Goal: Find specific page/section: Find specific page/section

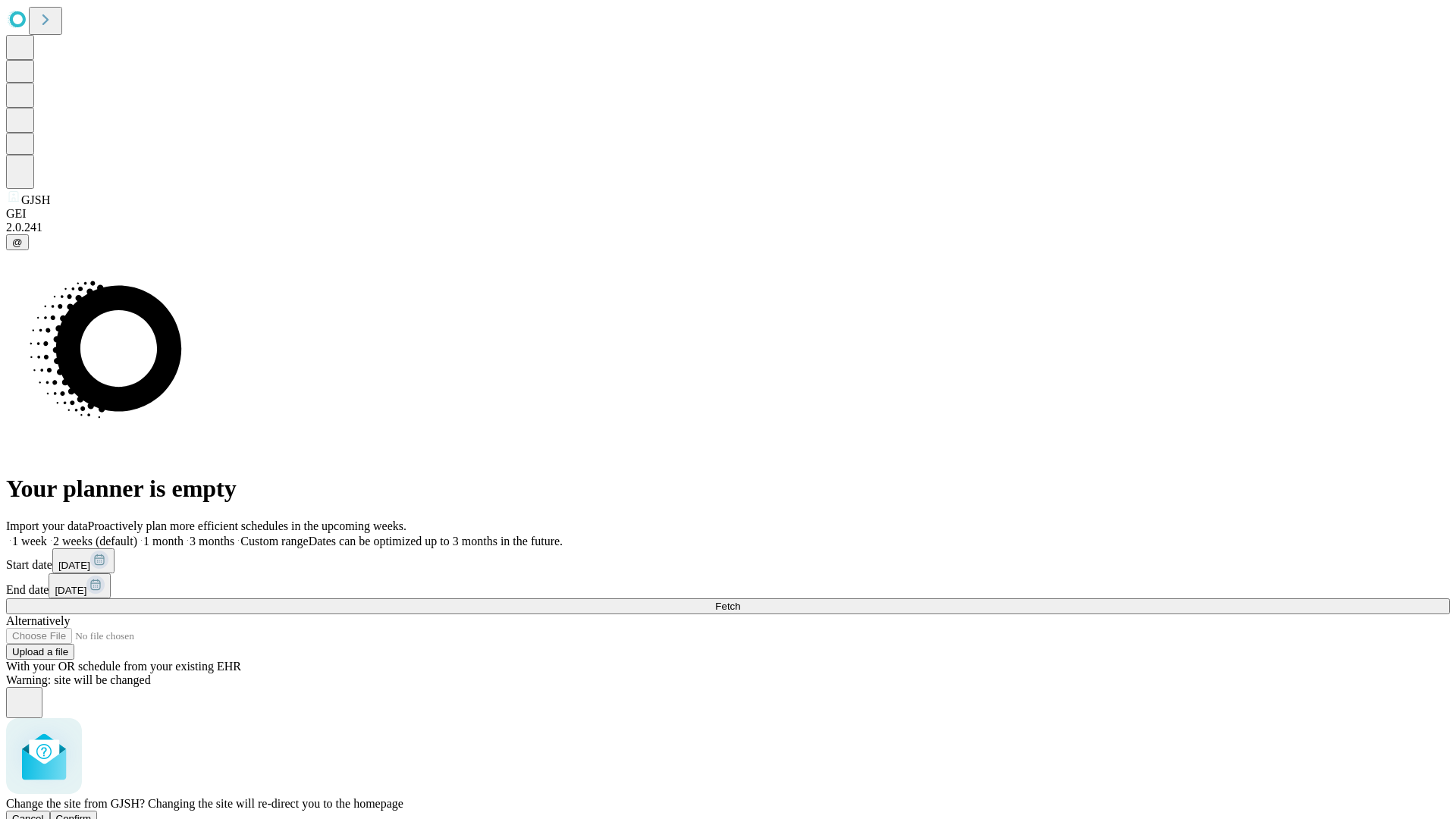
click at [92, 813] on span "Confirm" at bounding box center [73, 818] width 35 height 11
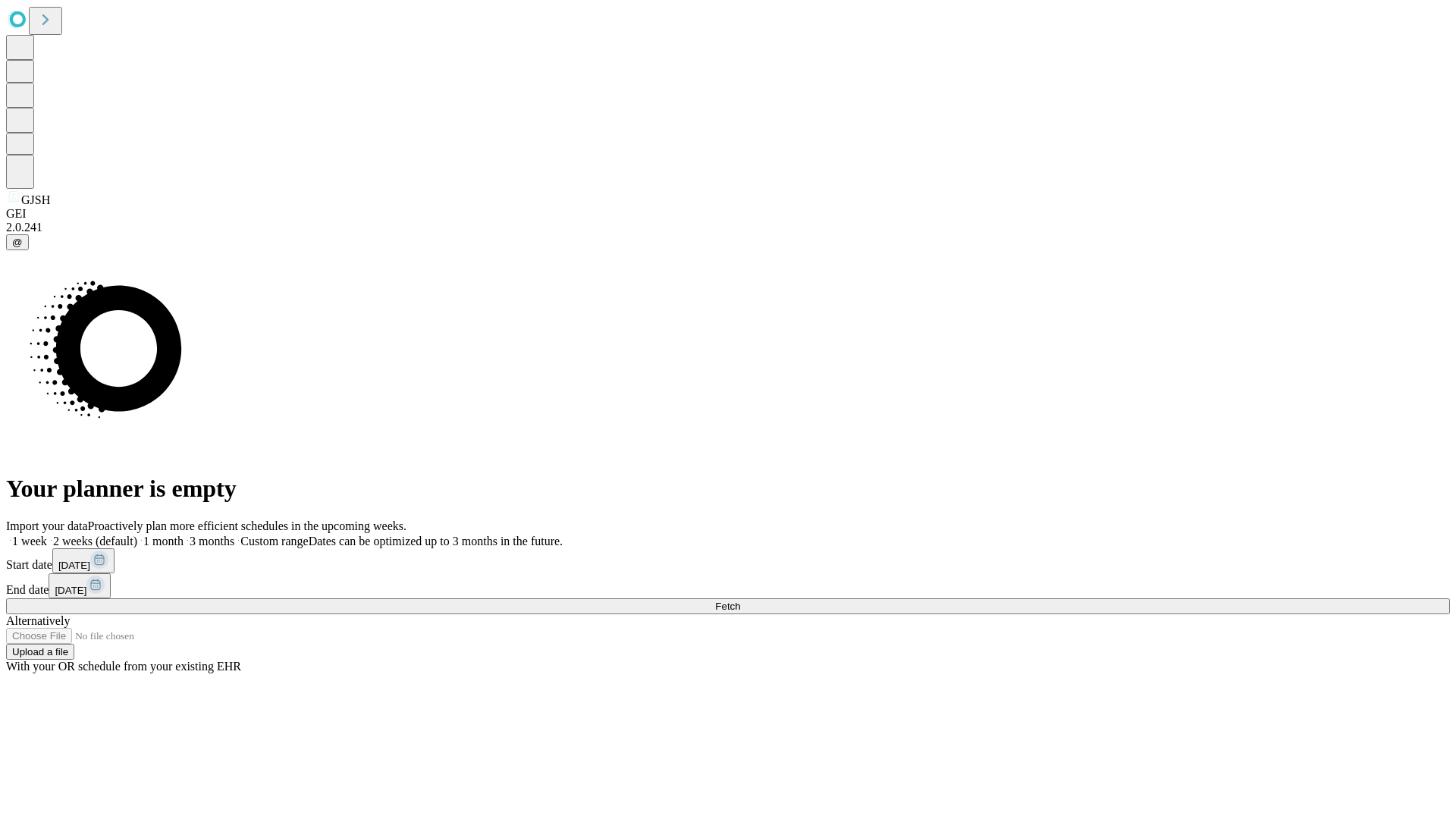
click at [138, 534] on label "2 weeks (default)" at bounding box center [92, 540] width 90 height 13
click at [740, 600] on span "Fetch" at bounding box center [728, 605] width 25 height 11
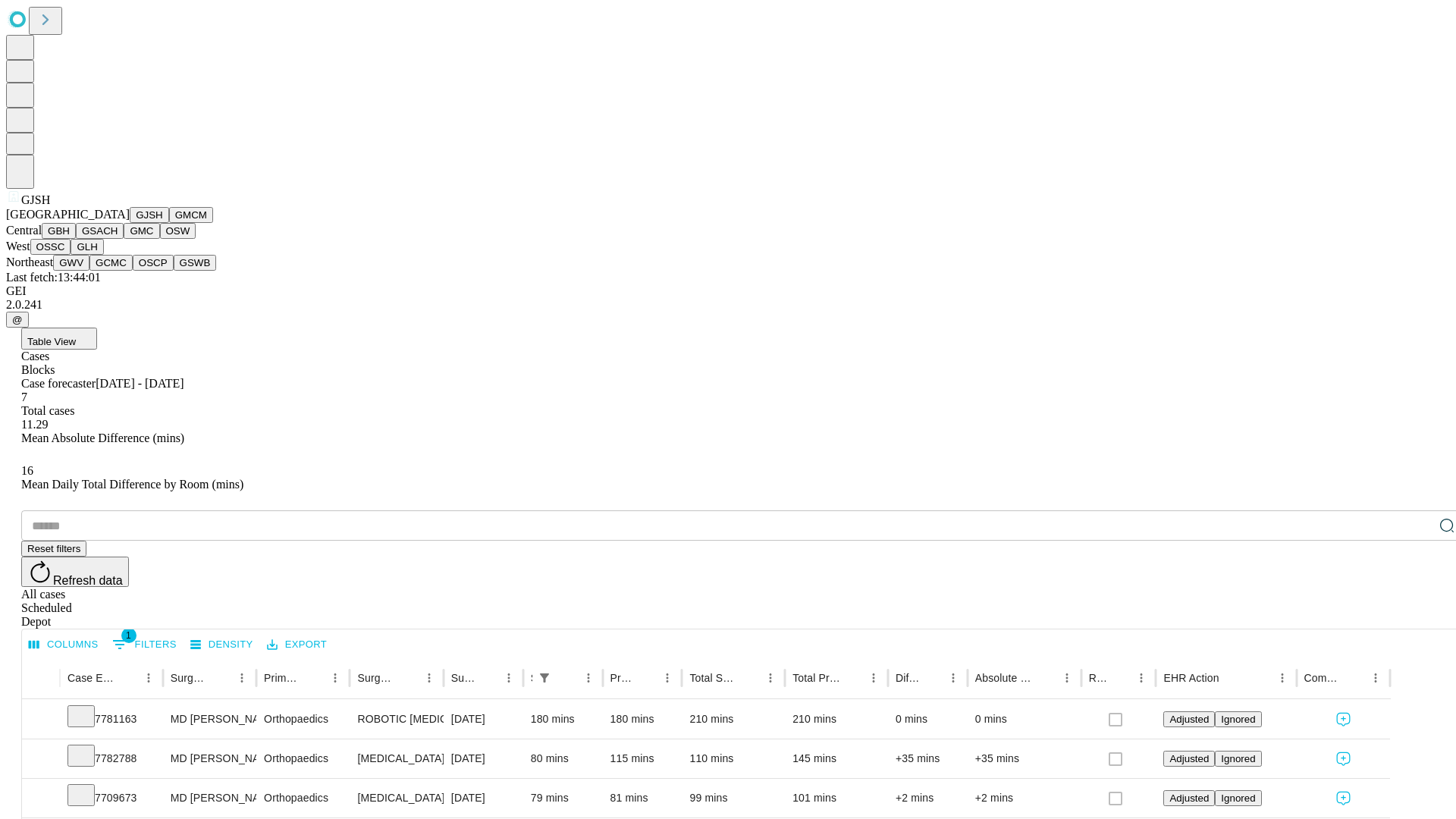
click at [169, 223] on button "GMCM" at bounding box center [191, 214] width 44 height 16
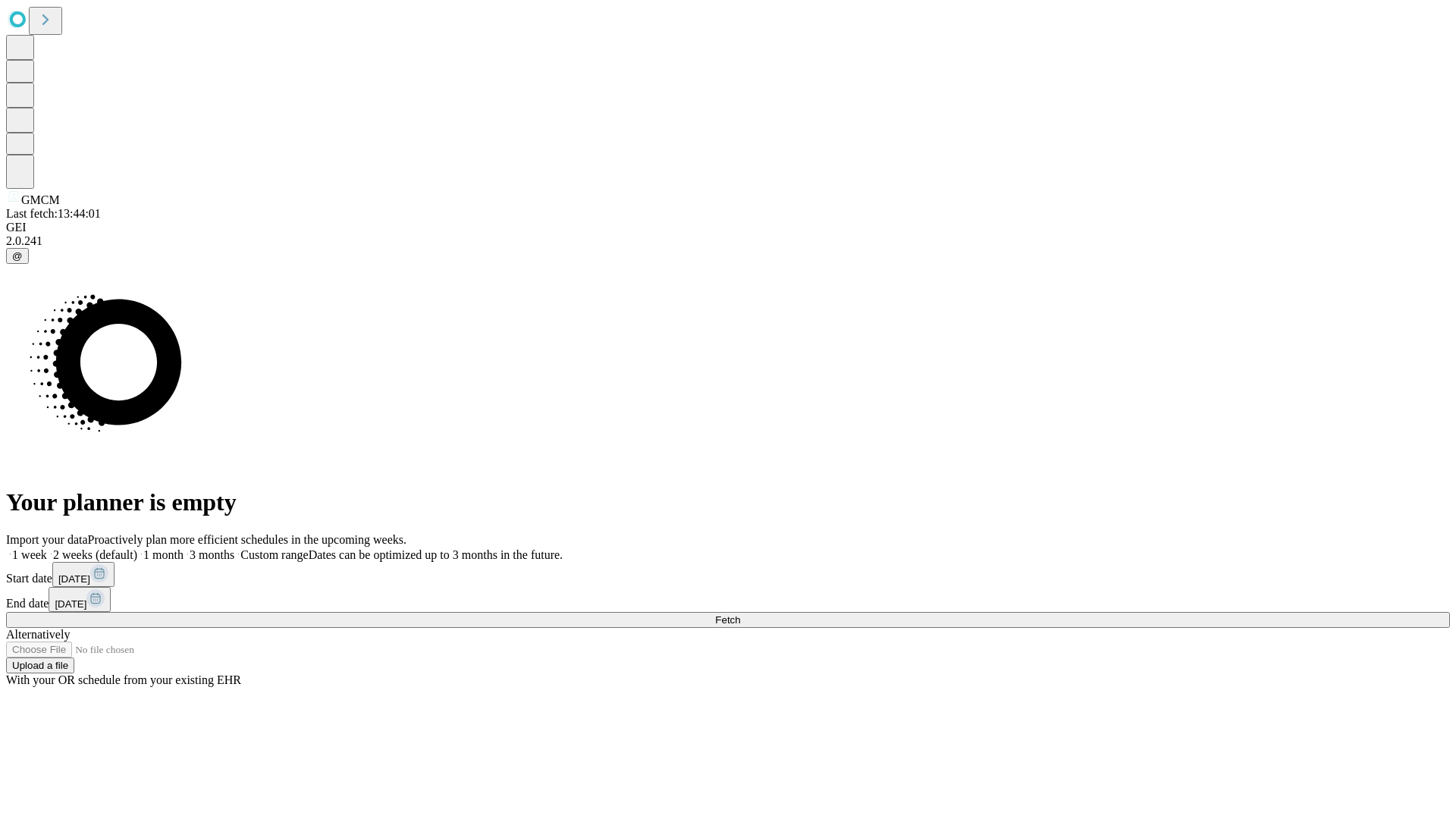
click at [138, 548] on label "2 weeks (default)" at bounding box center [92, 554] width 90 height 13
click at [740, 615] on span "Fetch" at bounding box center [728, 620] width 25 height 11
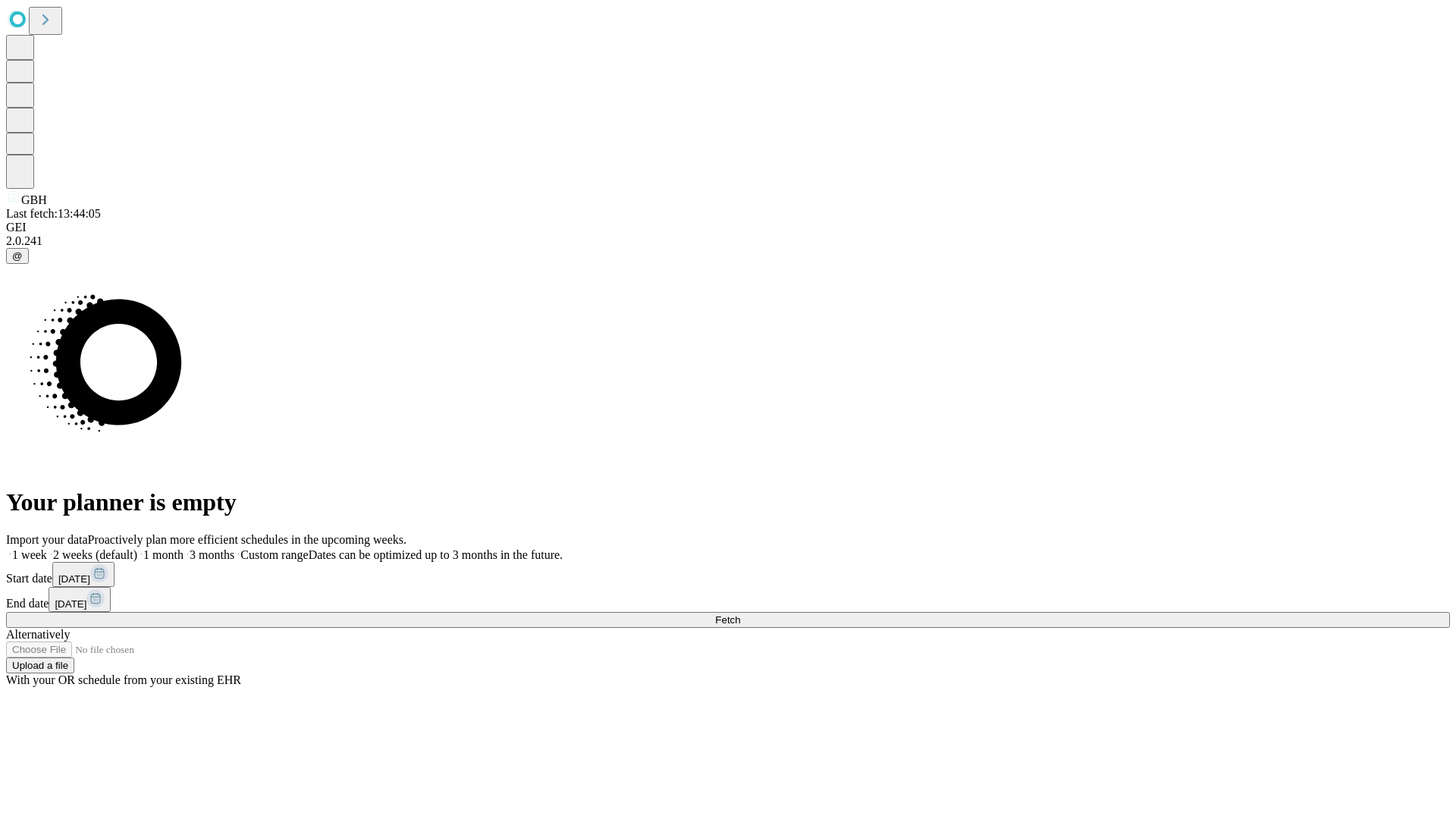
click at [138, 548] on label "2 weeks (default)" at bounding box center [92, 554] width 90 height 13
click at [740, 615] on span "Fetch" at bounding box center [728, 620] width 25 height 11
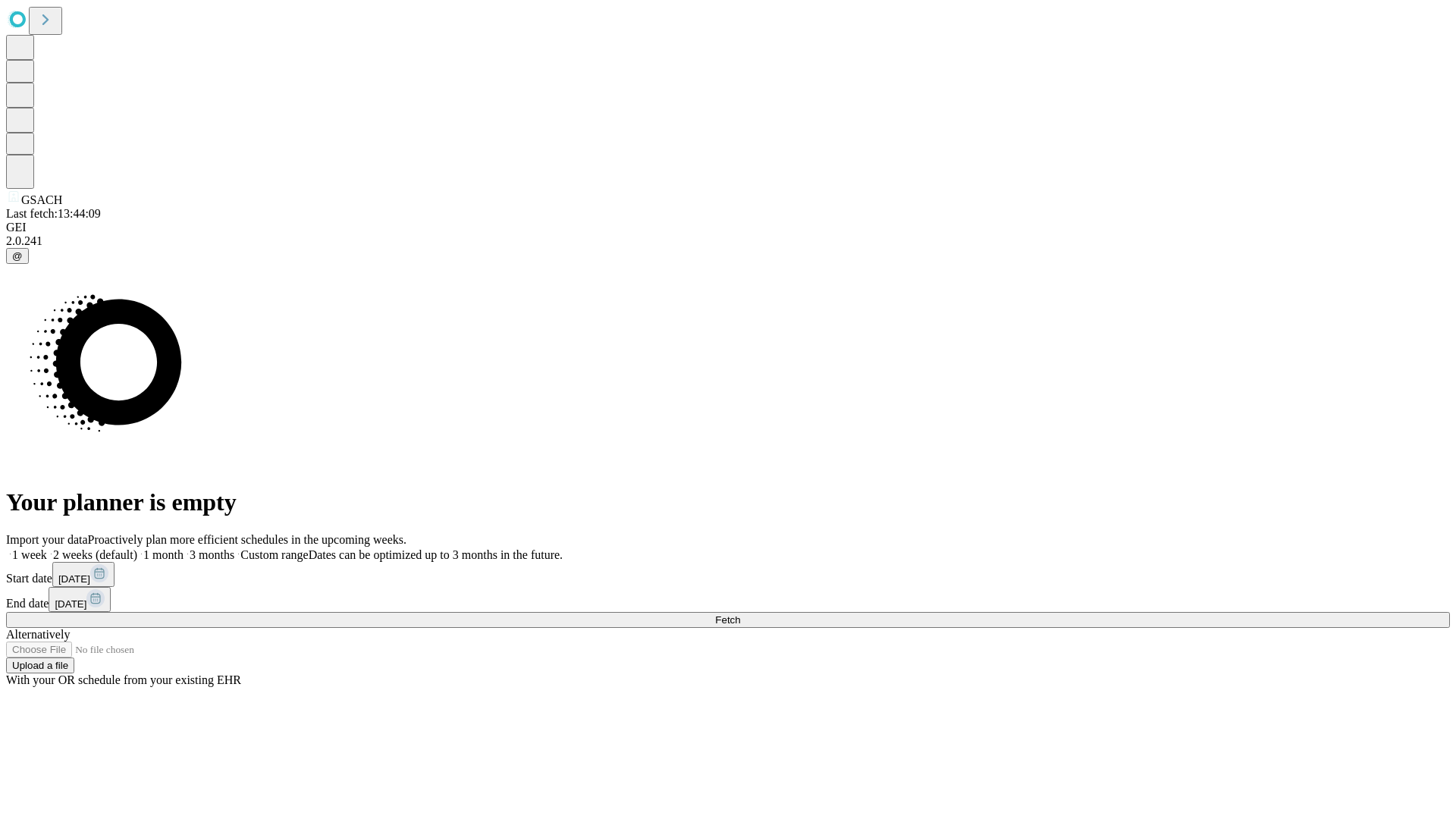
click at [740, 615] on span "Fetch" at bounding box center [728, 620] width 25 height 11
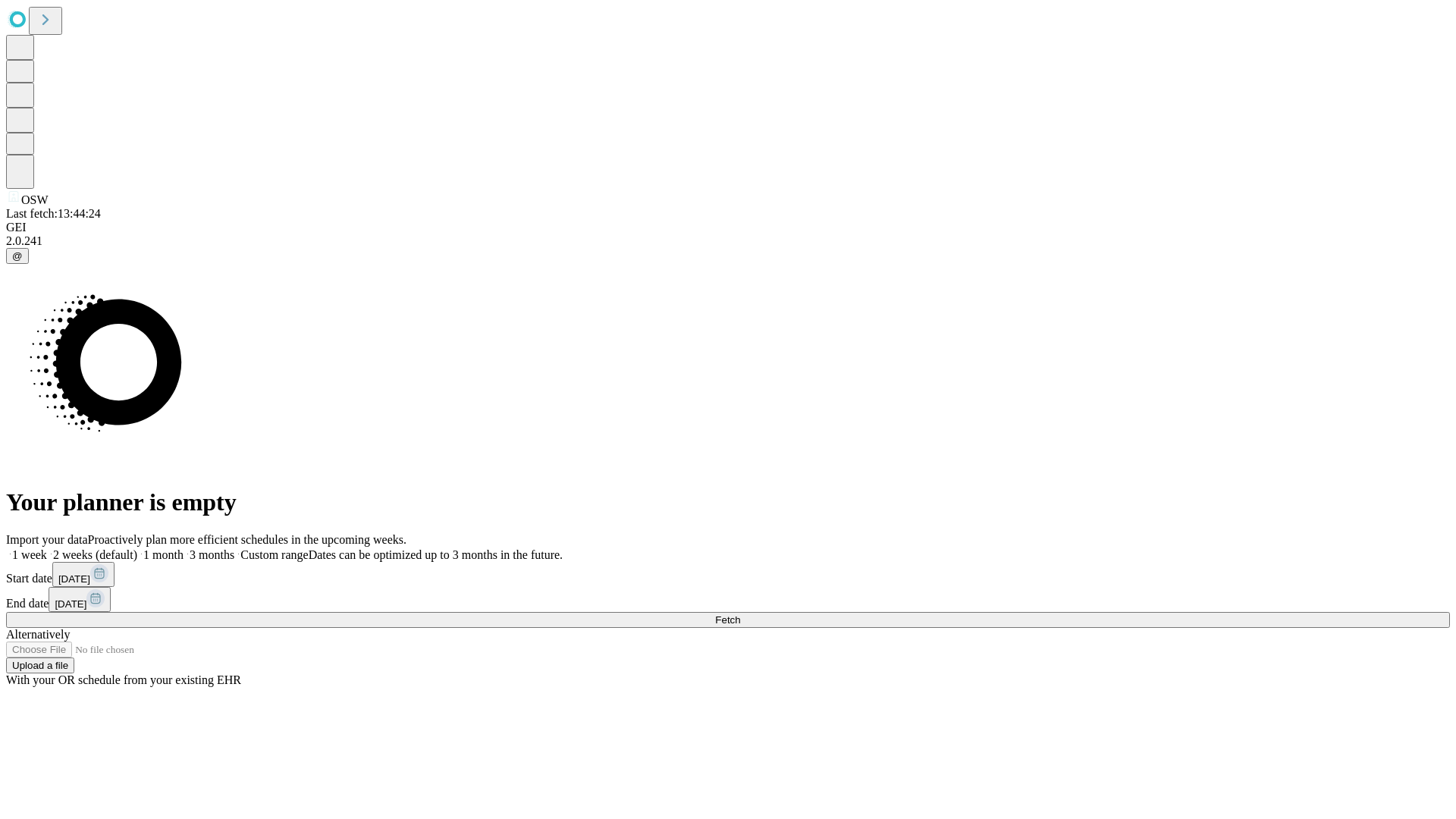
click at [138, 548] on label "2 weeks (default)" at bounding box center [92, 554] width 90 height 13
click at [740, 615] on span "Fetch" at bounding box center [728, 620] width 25 height 11
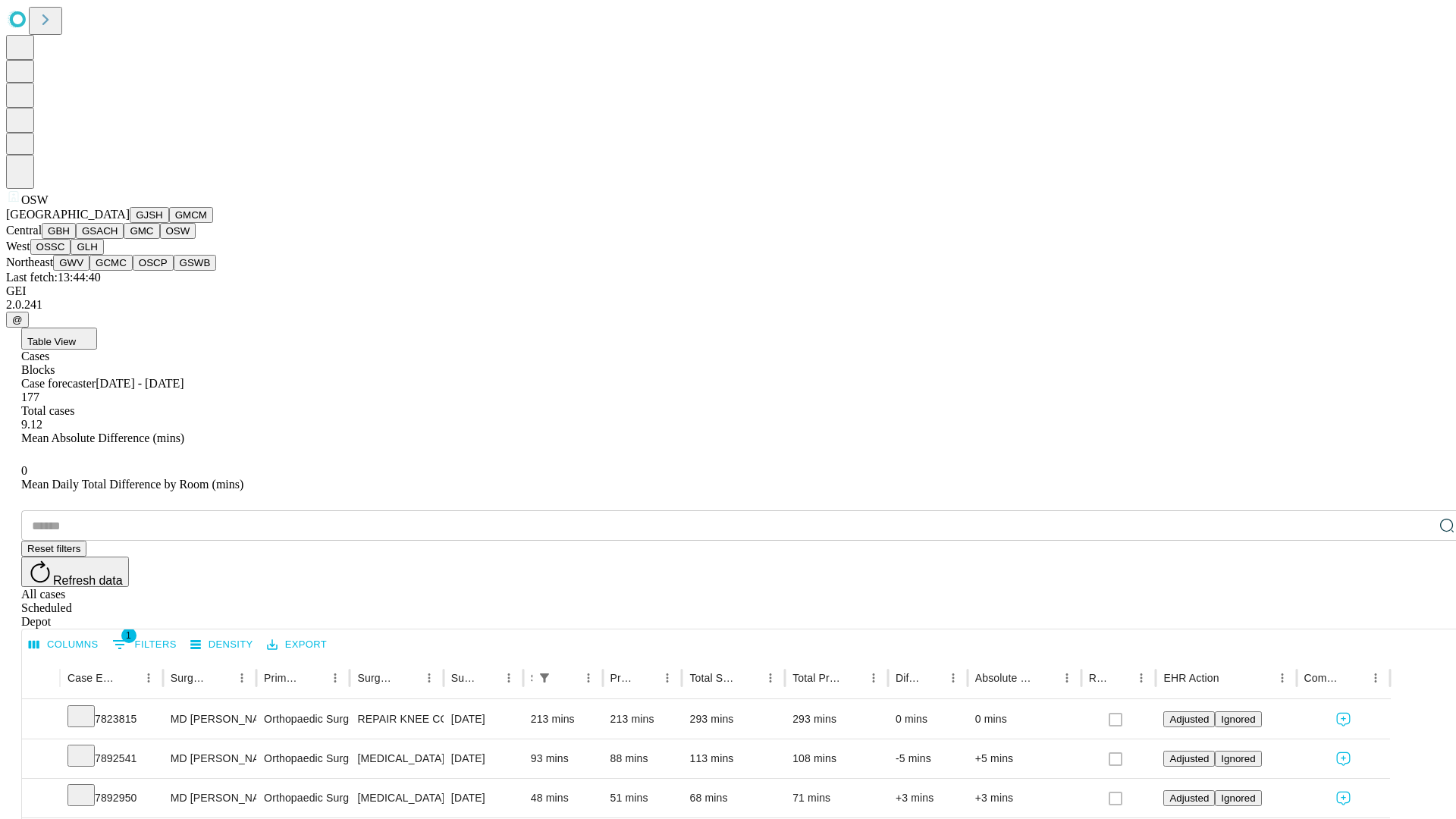
click at [71, 255] on button "OSSC" at bounding box center [51, 247] width 41 height 16
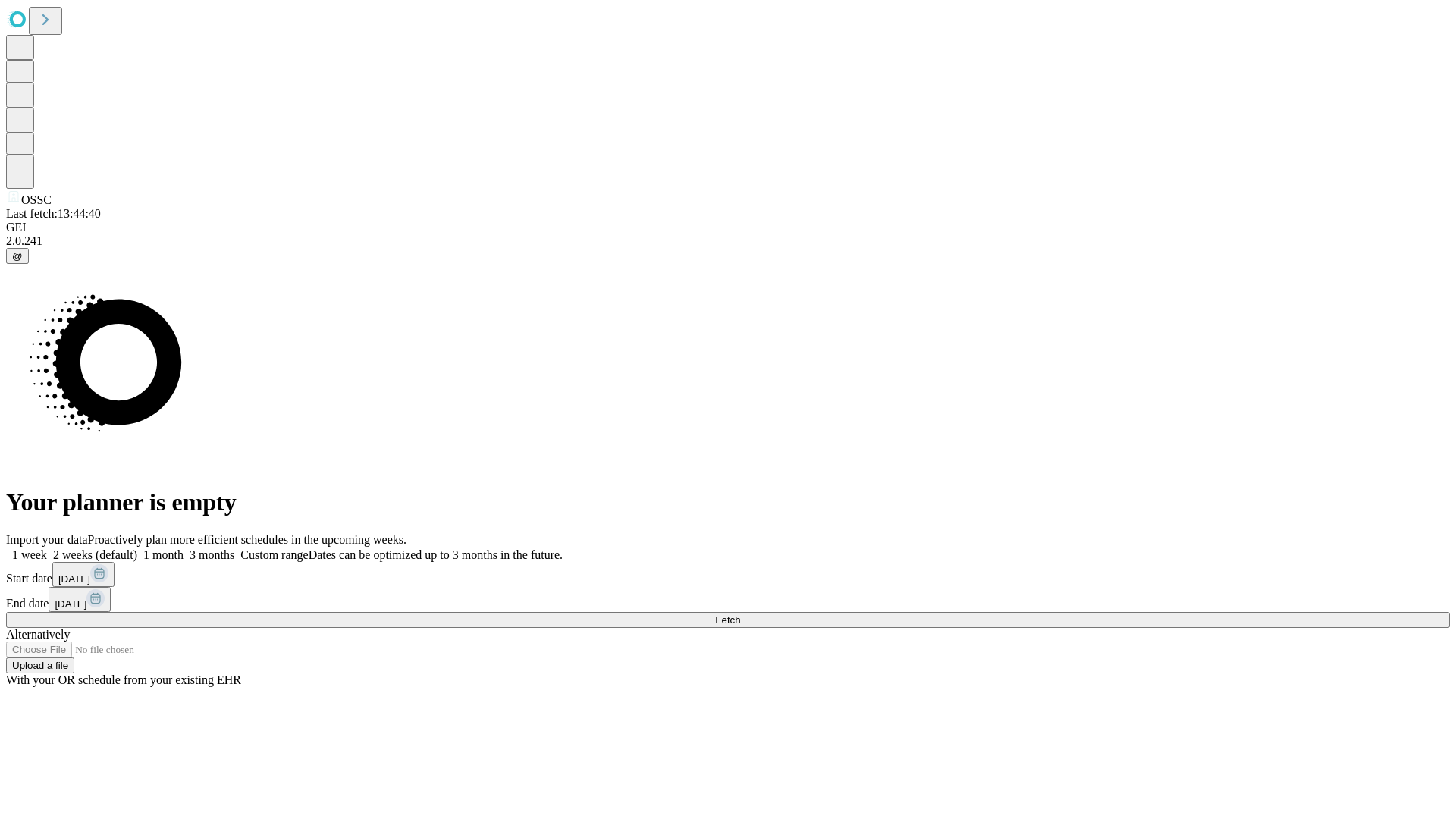
click at [740, 615] on span "Fetch" at bounding box center [728, 620] width 25 height 11
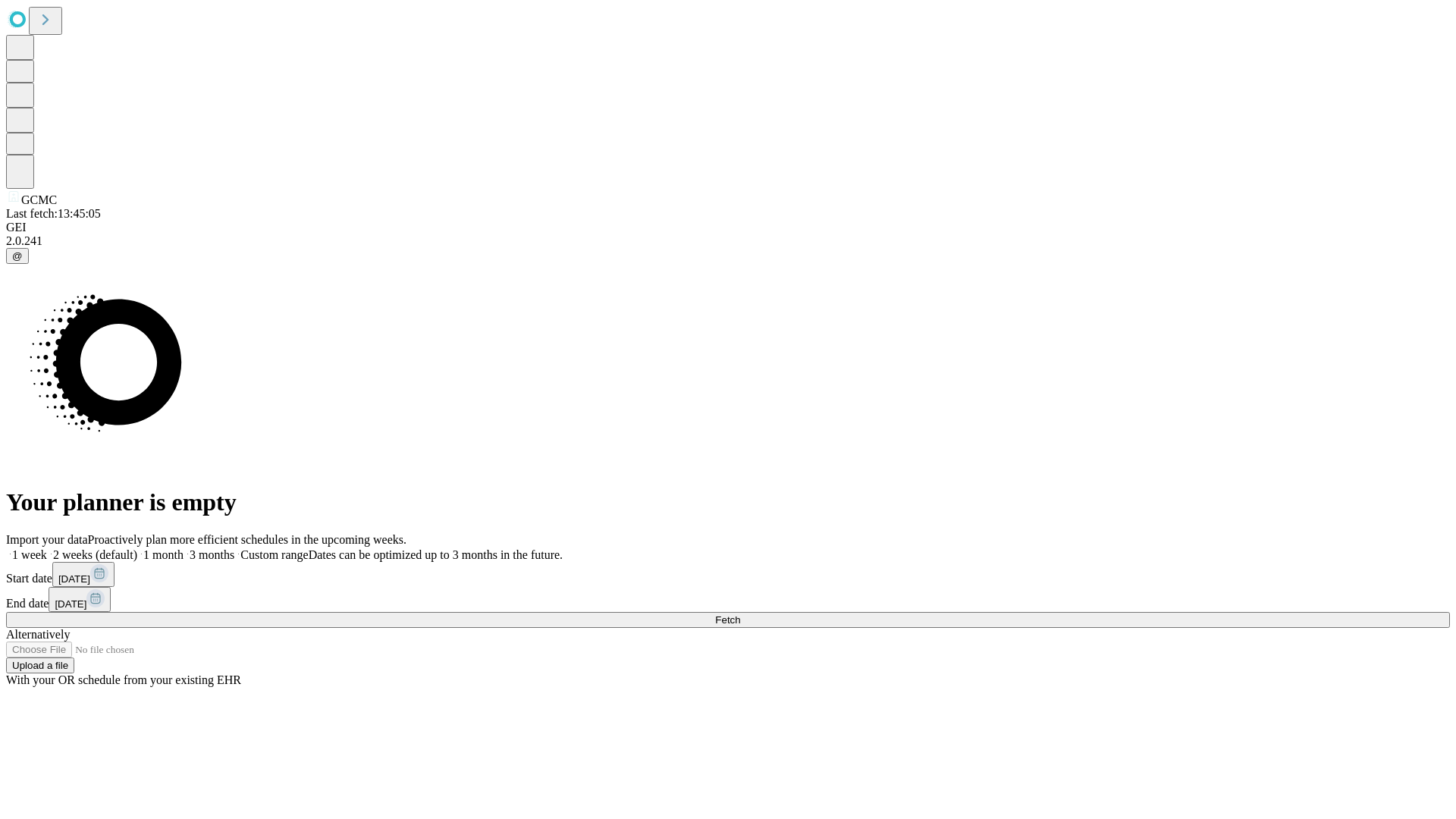
click at [138, 548] on label "2 weeks (default)" at bounding box center [92, 554] width 90 height 13
click at [740, 615] on span "Fetch" at bounding box center [728, 620] width 25 height 11
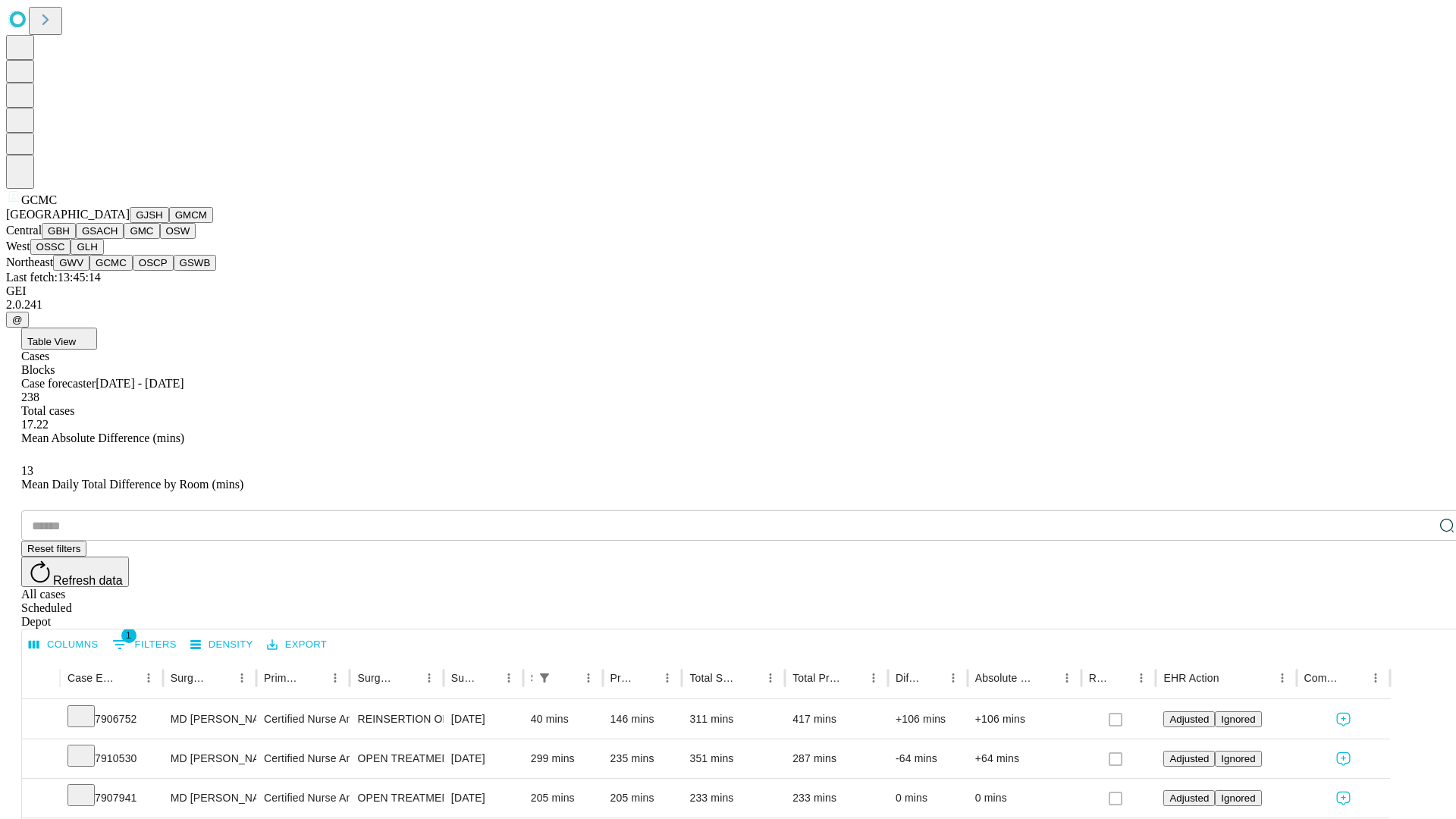
click at [133, 271] on button "OSCP" at bounding box center [153, 263] width 41 height 16
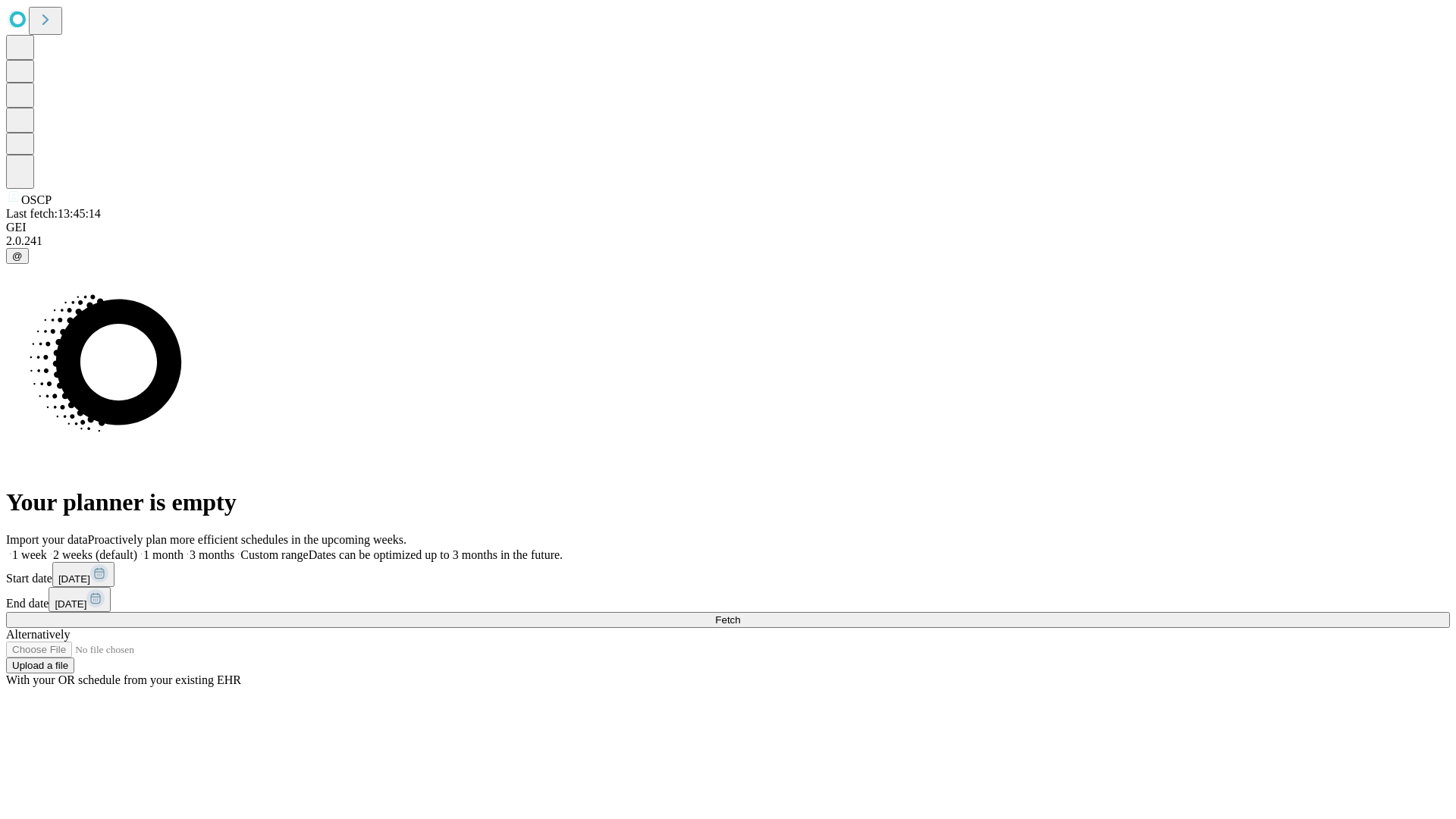
click at [138, 548] on label "2 weeks (default)" at bounding box center [92, 554] width 90 height 13
click at [740, 615] on span "Fetch" at bounding box center [728, 620] width 25 height 11
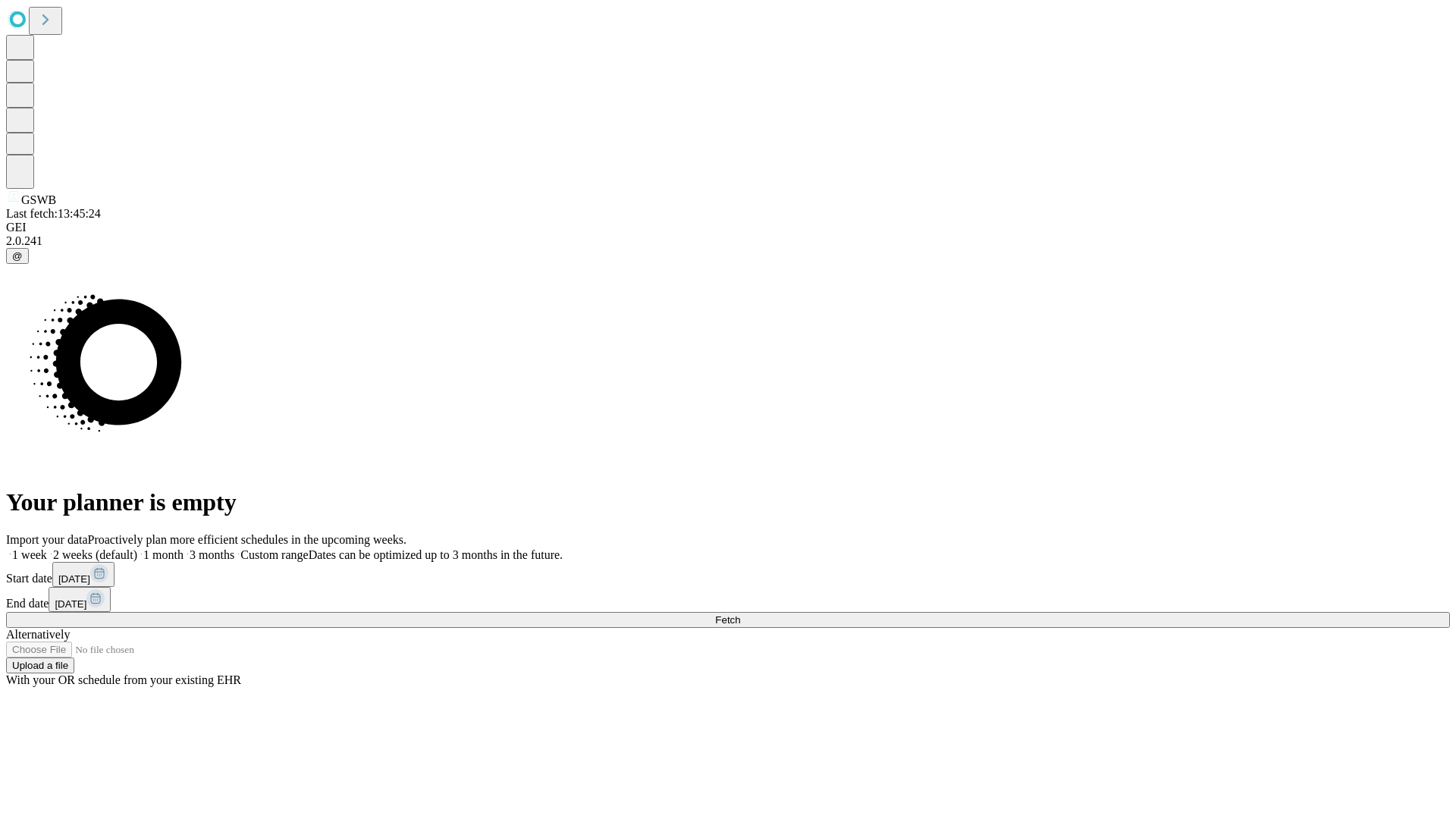
click at [138, 548] on label "2 weeks (default)" at bounding box center [92, 554] width 90 height 13
click at [740, 615] on span "Fetch" at bounding box center [728, 620] width 25 height 11
